Goal: Find contact information: Find contact information

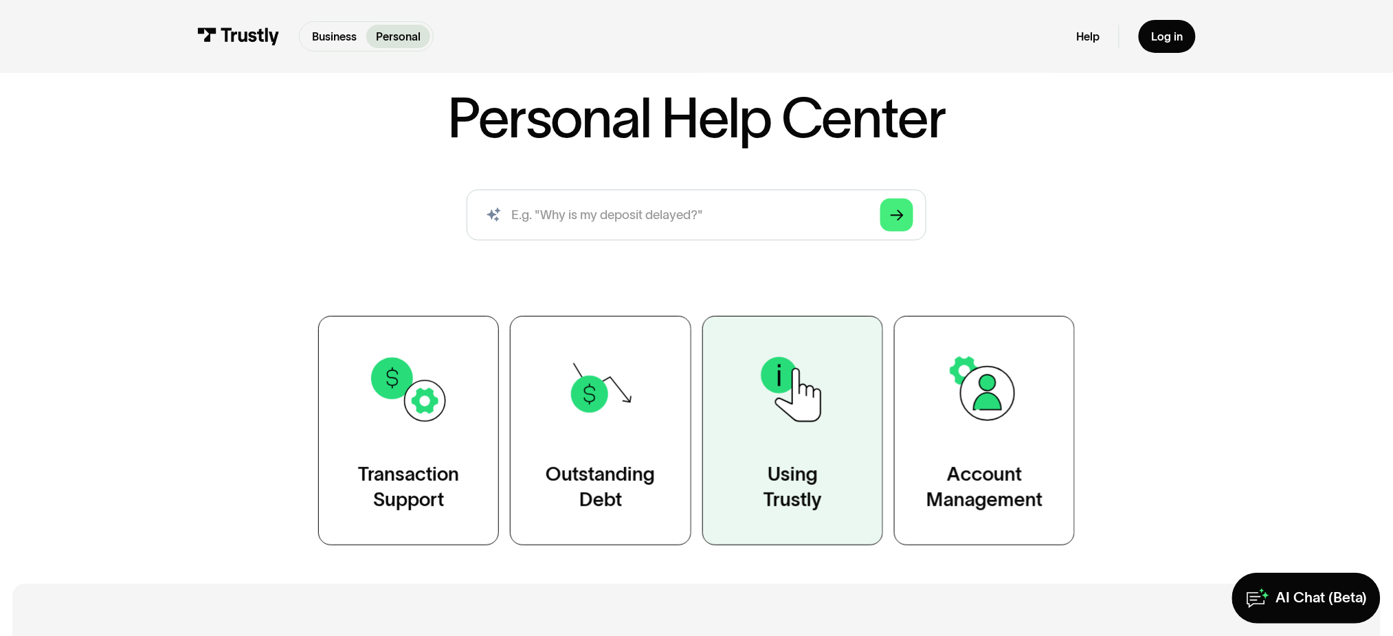
scroll to position [91, 0]
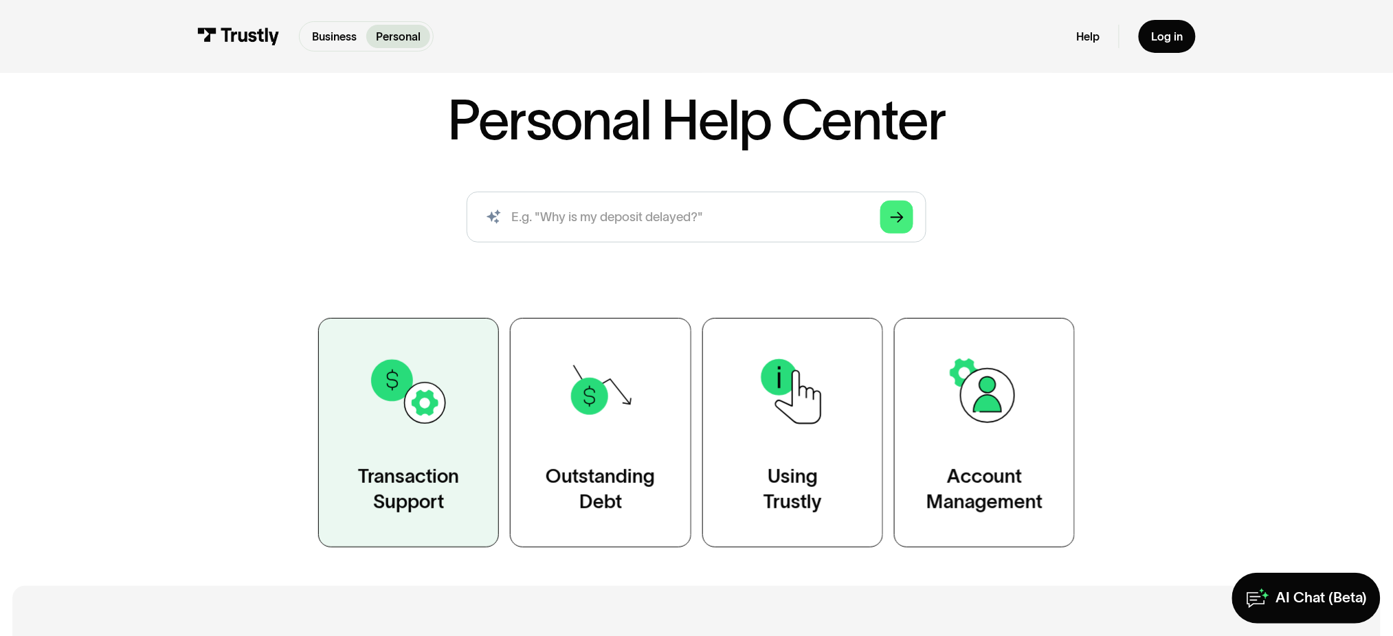
click at [403, 488] on div "Transaction Support" at bounding box center [408, 489] width 101 height 51
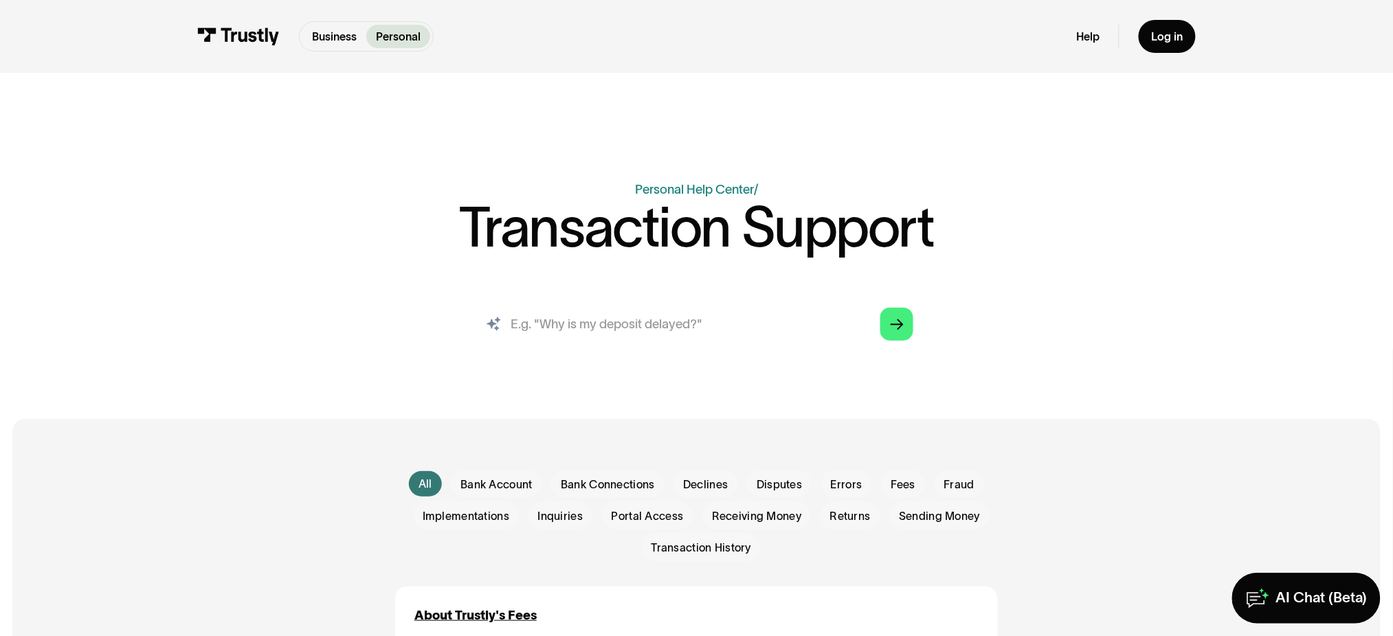
click at [564, 330] on input "search" at bounding box center [696, 324] width 460 height 51
click at [223, 34] on img at bounding box center [238, 35] width 82 height 17
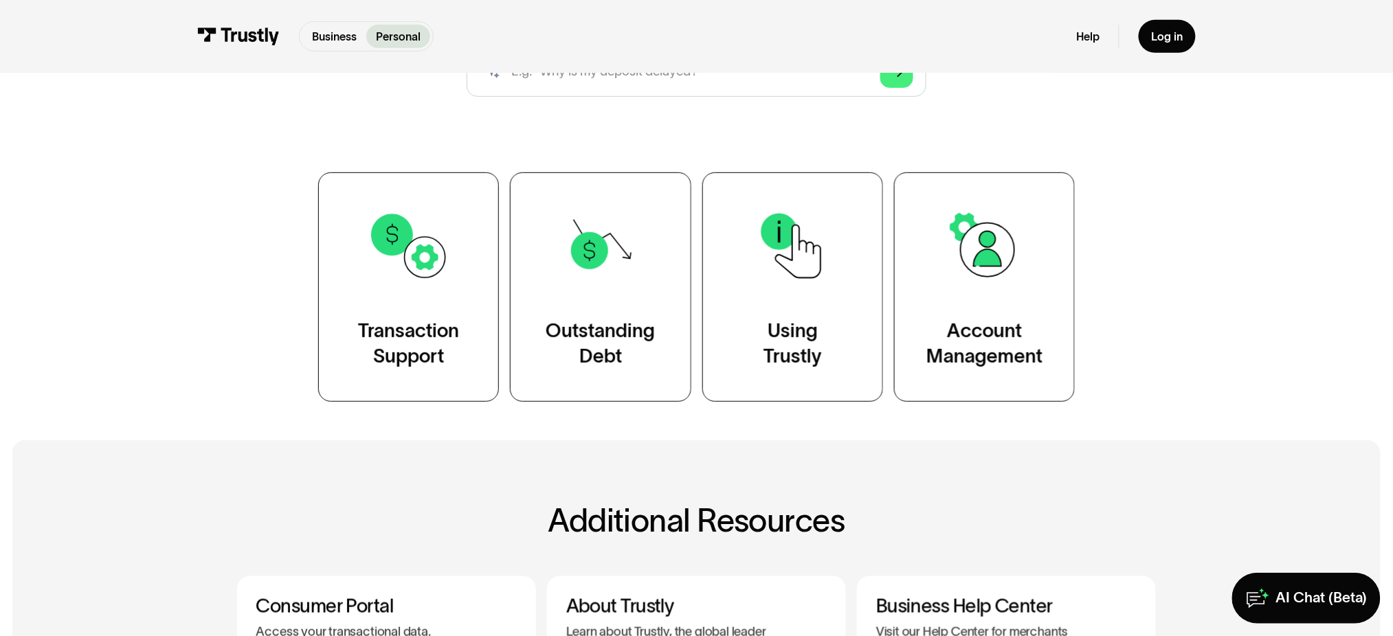
scroll to position [244, 0]
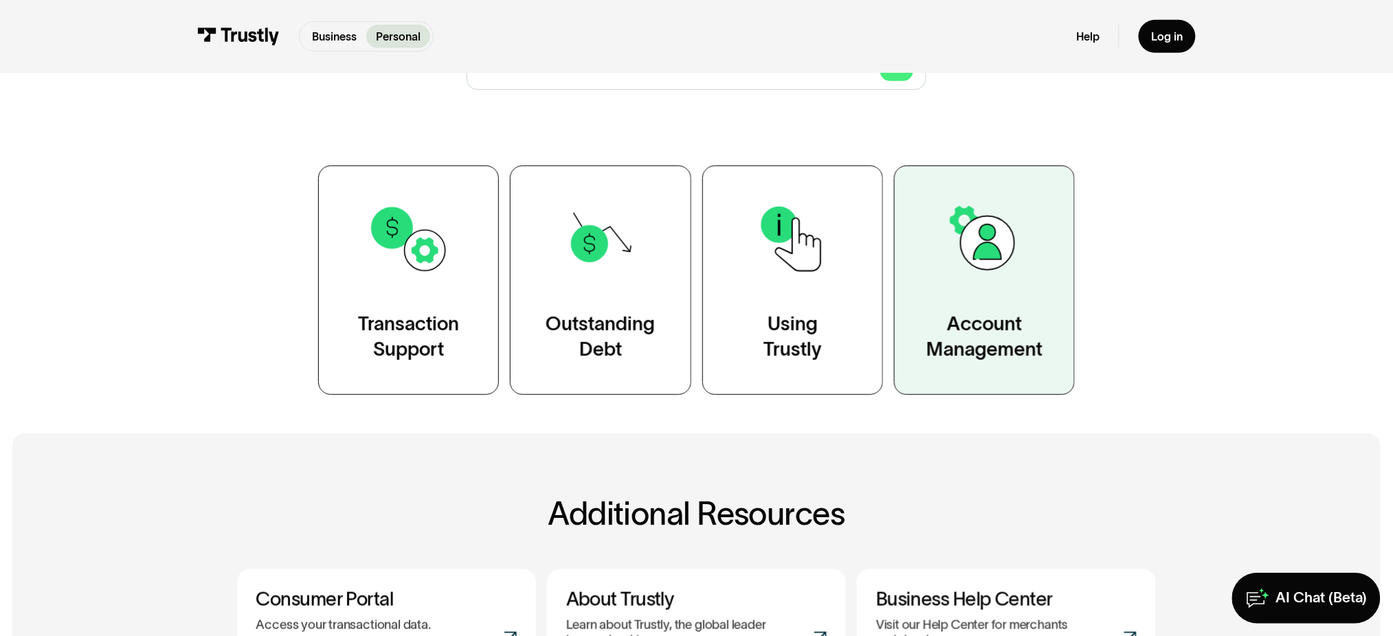
click at [1004, 339] on div "Account Management" at bounding box center [984, 337] width 116 height 51
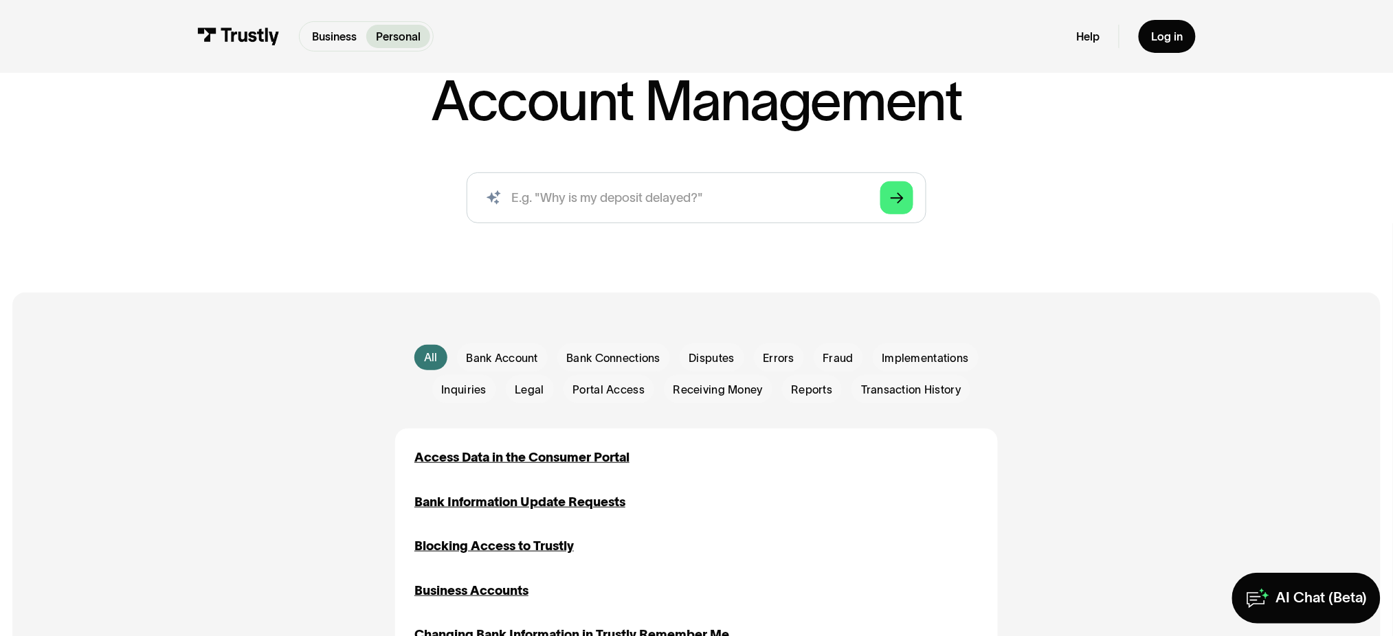
scroll to position [183, 0]
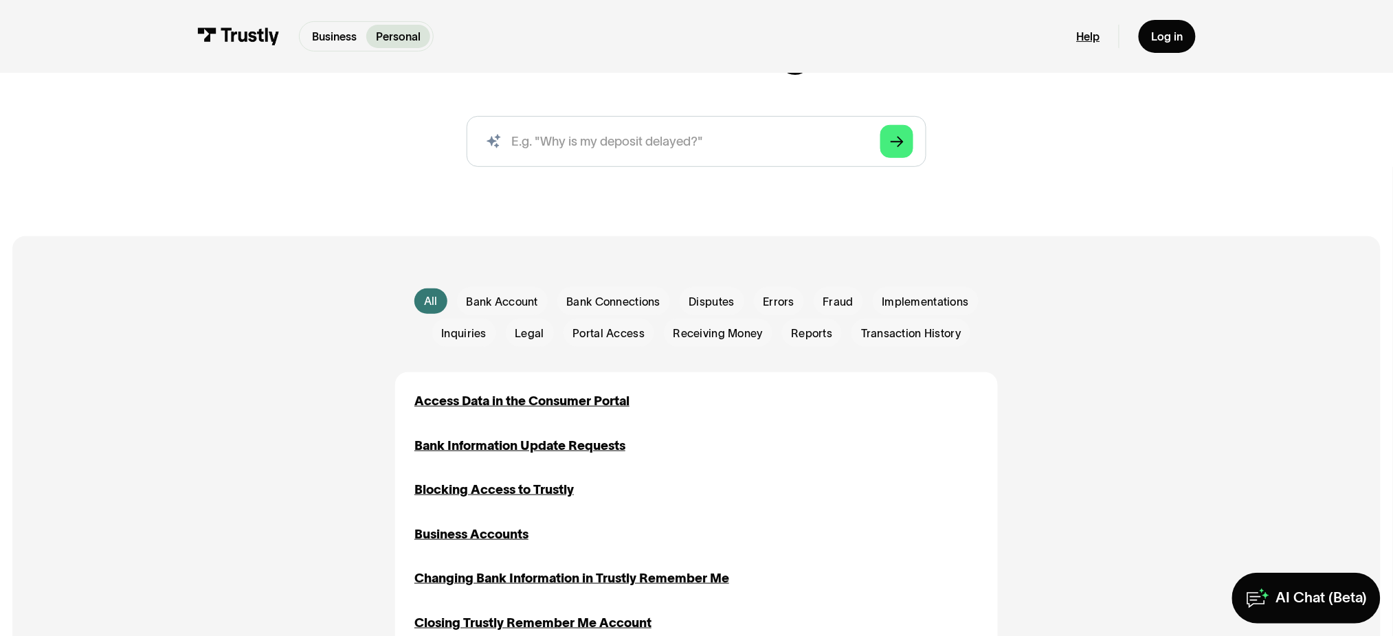
click at [1086, 36] on link "Help" at bounding box center [1088, 37] width 23 height 14
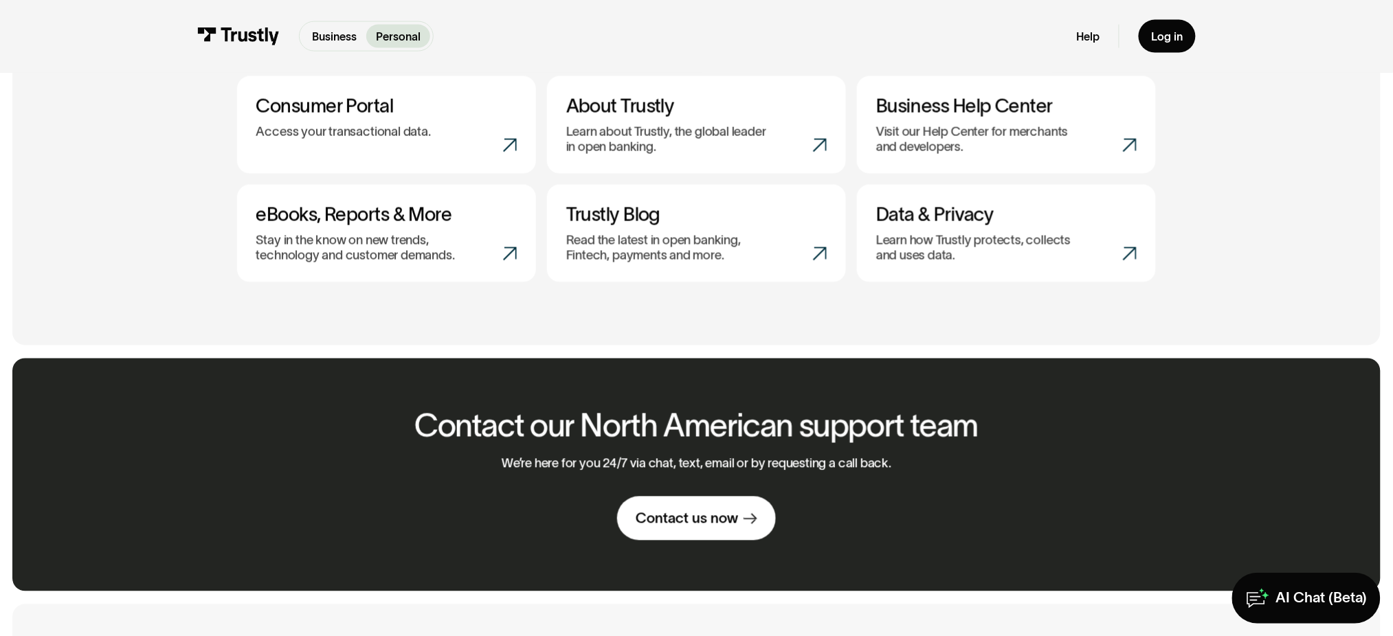
scroll to position [721, 0]
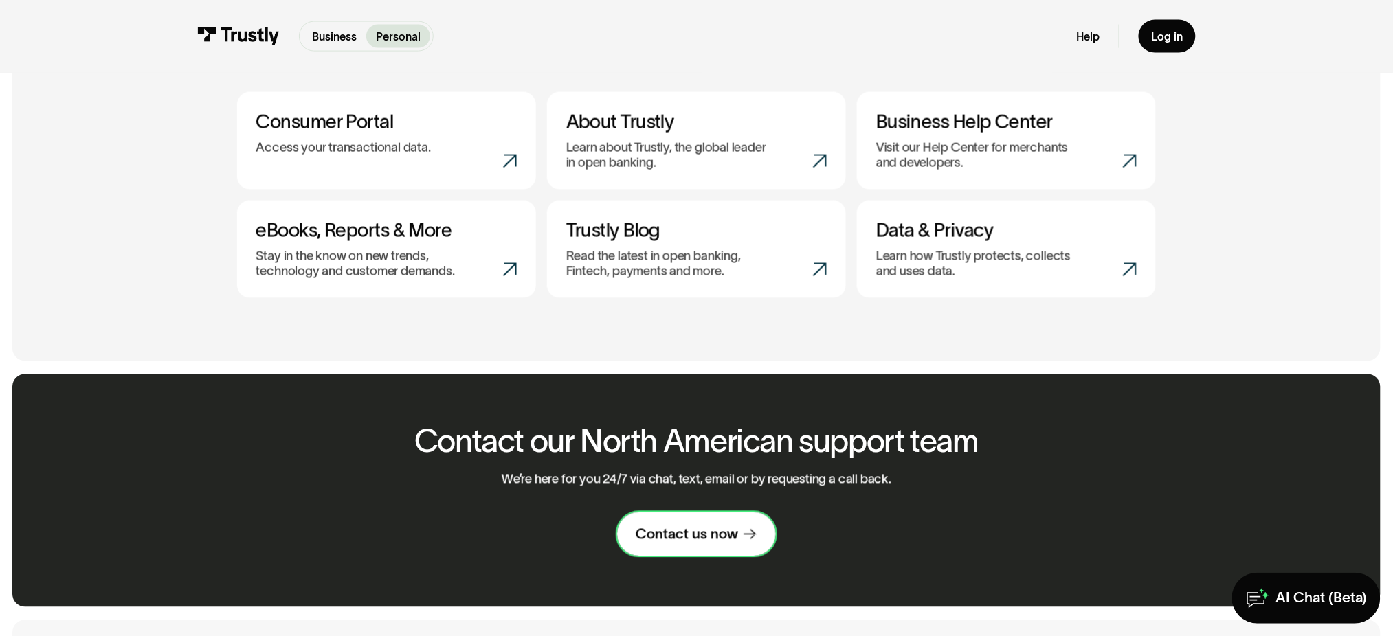
click at [695, 532] on div "Contact us now" at bounding box center [687, 535] width 102 height 19
